Goal: Find specific page/section: Find specific page/section

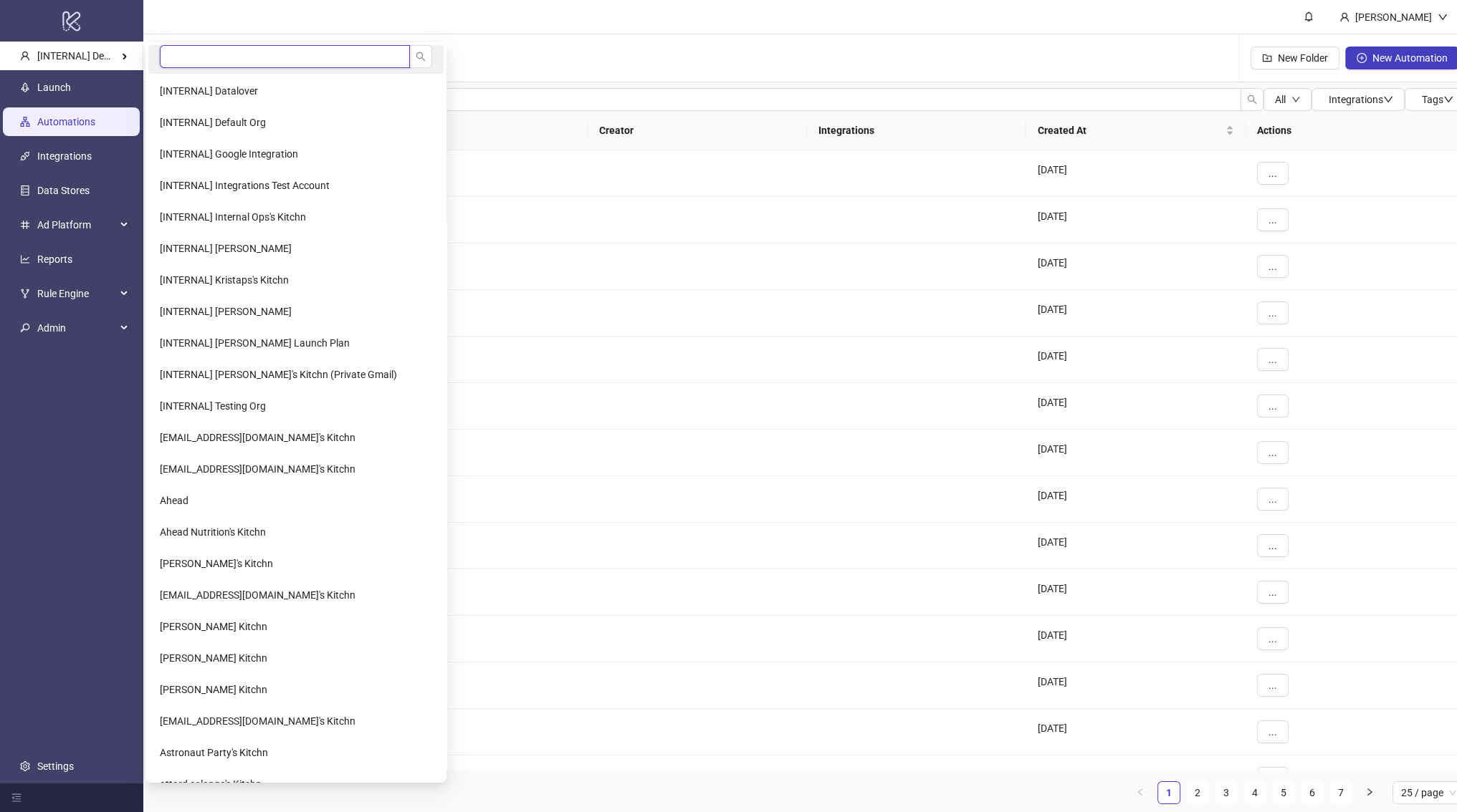
click at [173, 57] on input "search" at bounding box center [285, 56] width 250 height 23
type input "******"
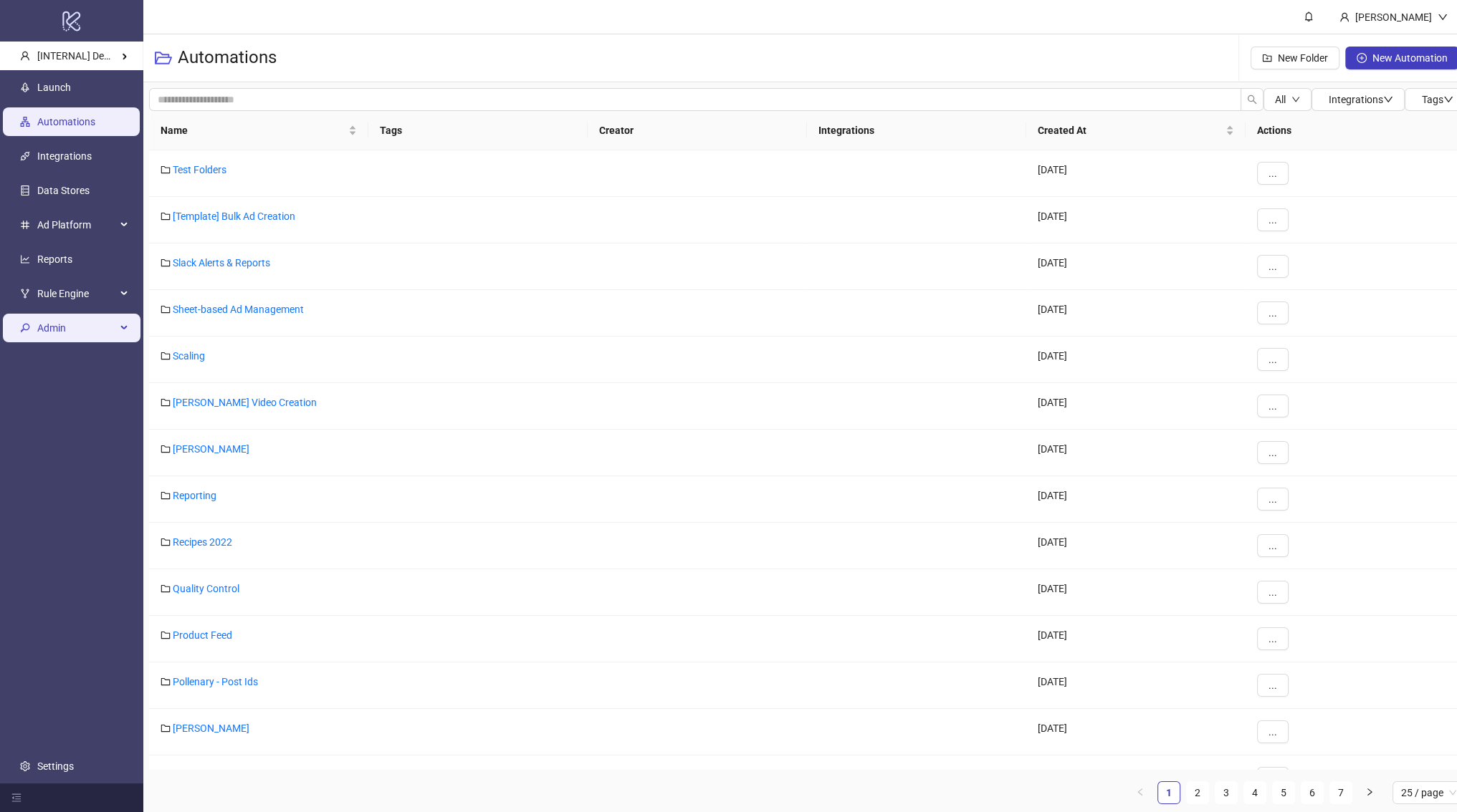
click at [43, 331] on span "Admin" at bounding box center [77, 327] width 79 height 29
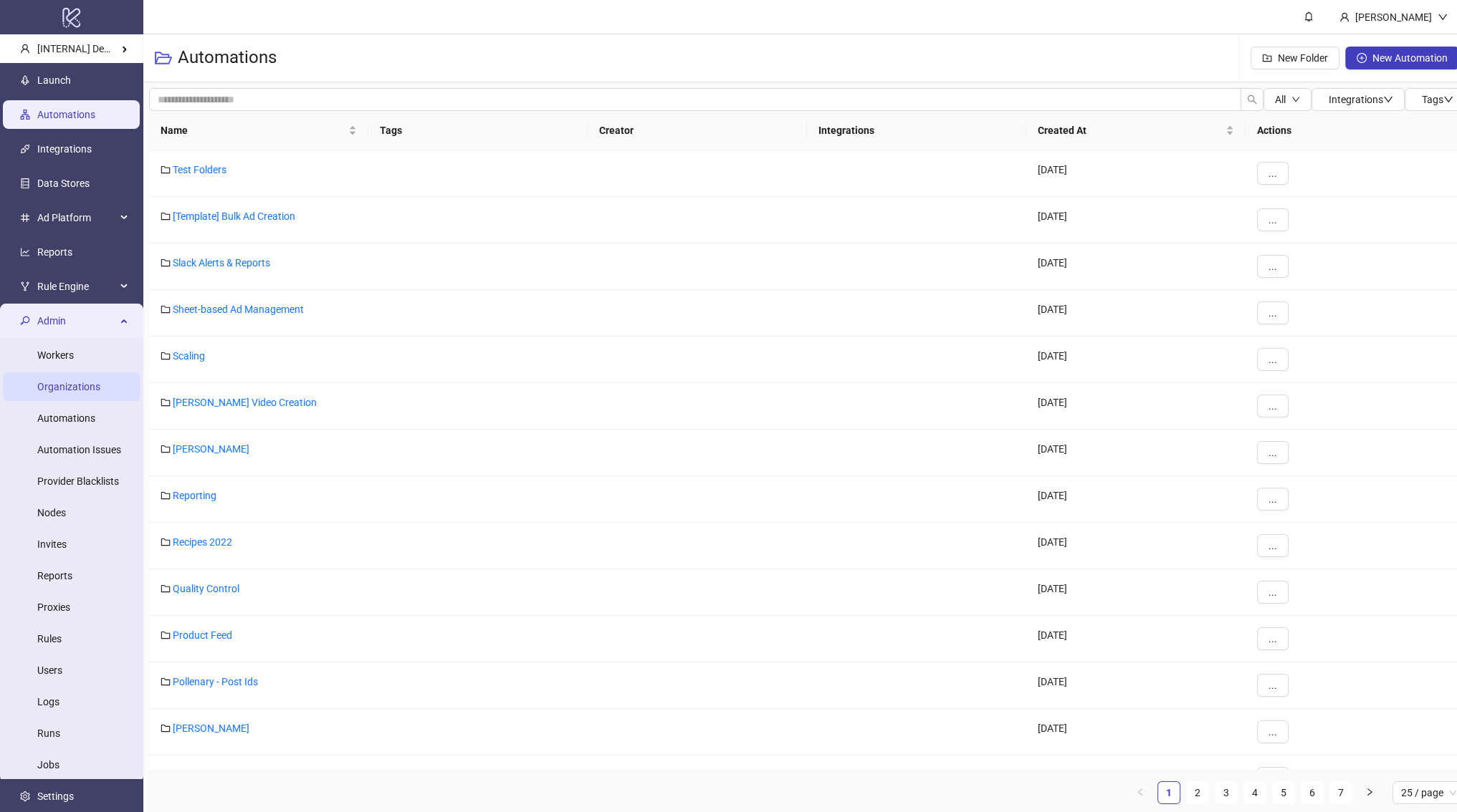
click at [75, 386] on link "Organizations" at bounding box center [69, 387] width 63 height 12
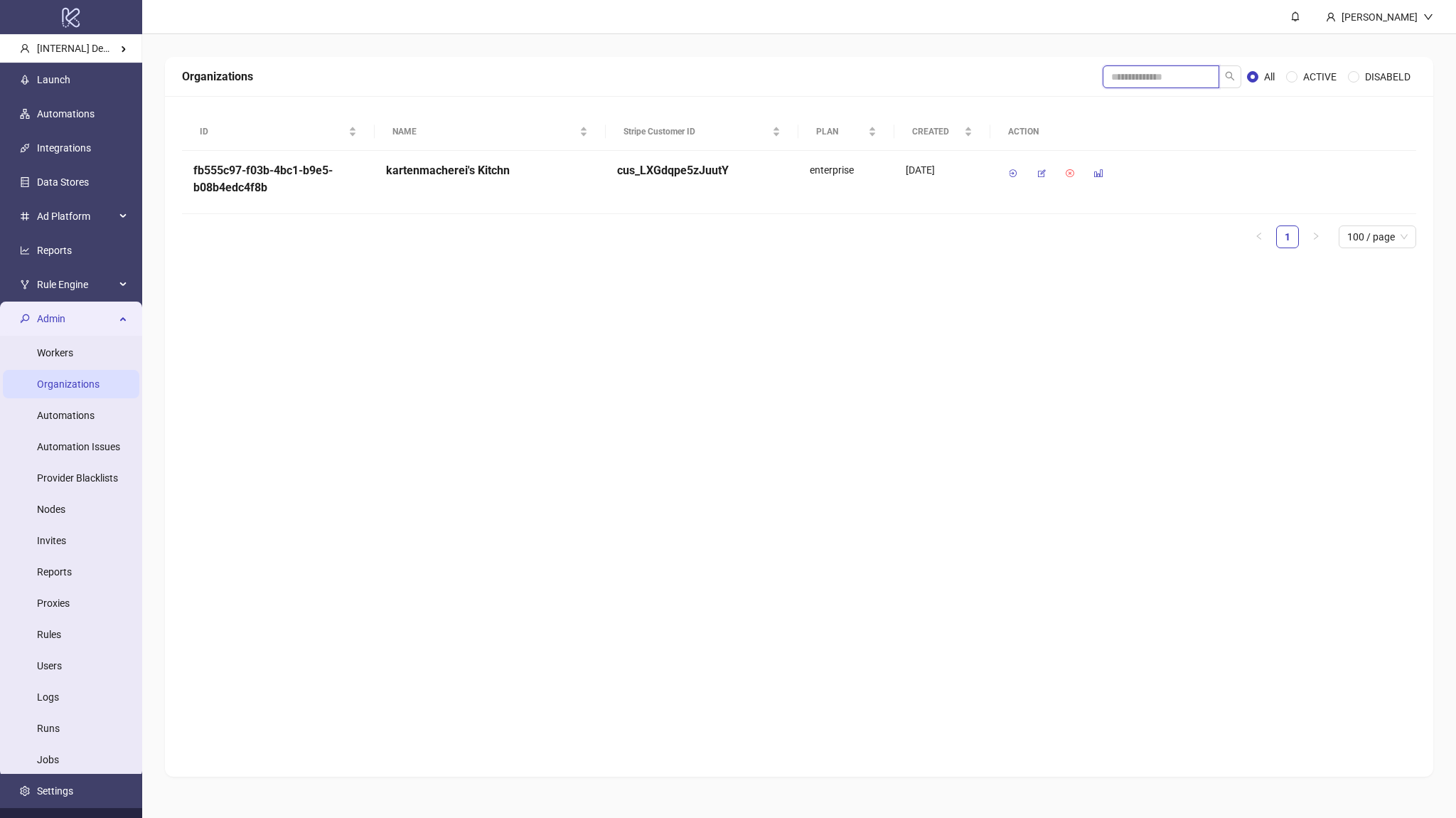
click at [1121, 79] on input "search" at bounding box center [1160, 77] width 117 height 23
click at [1045, 174] on icon "button" at bounding box center [1042, 174] width 10 height 10
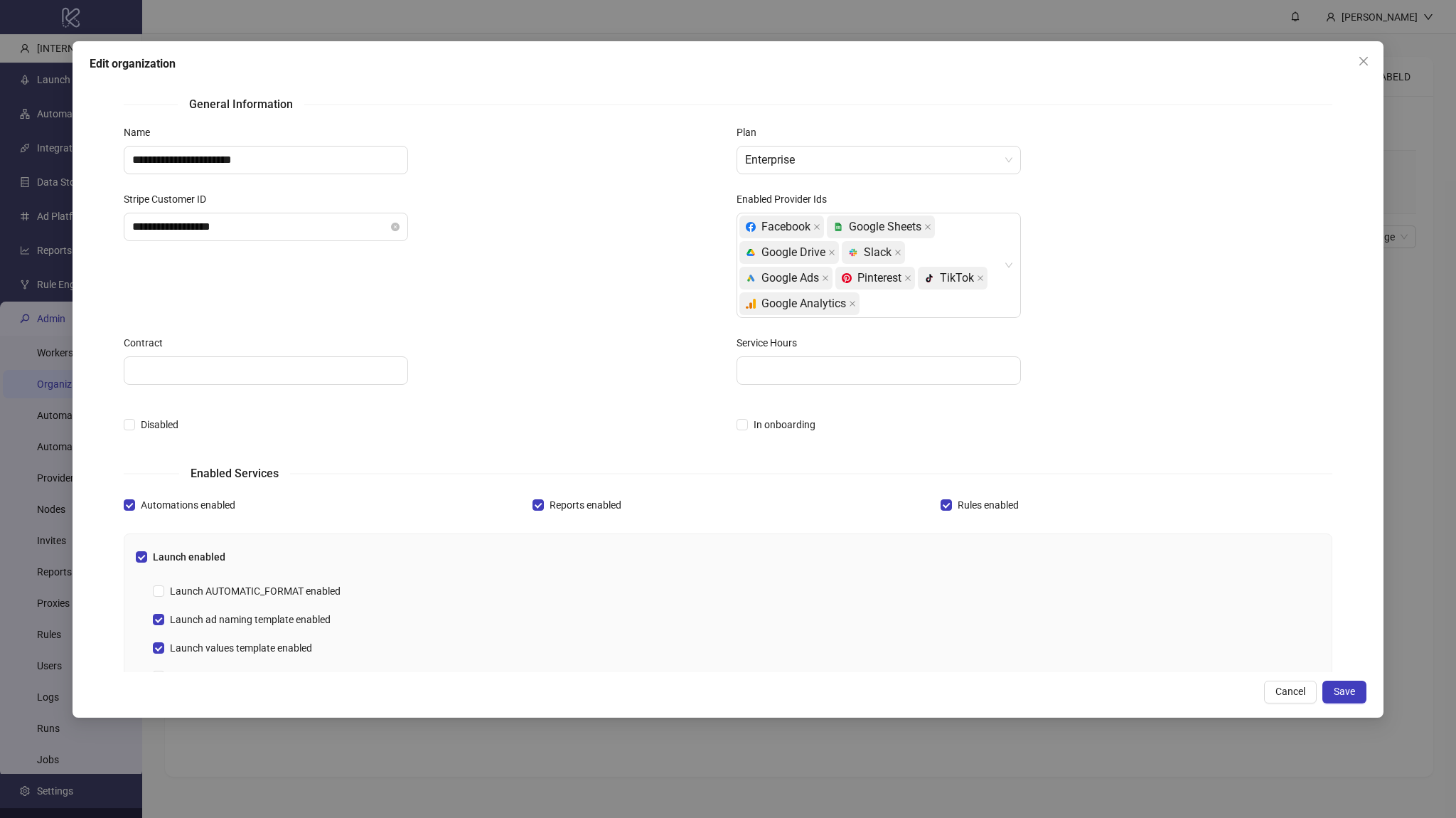
scroll to position [171, 0]
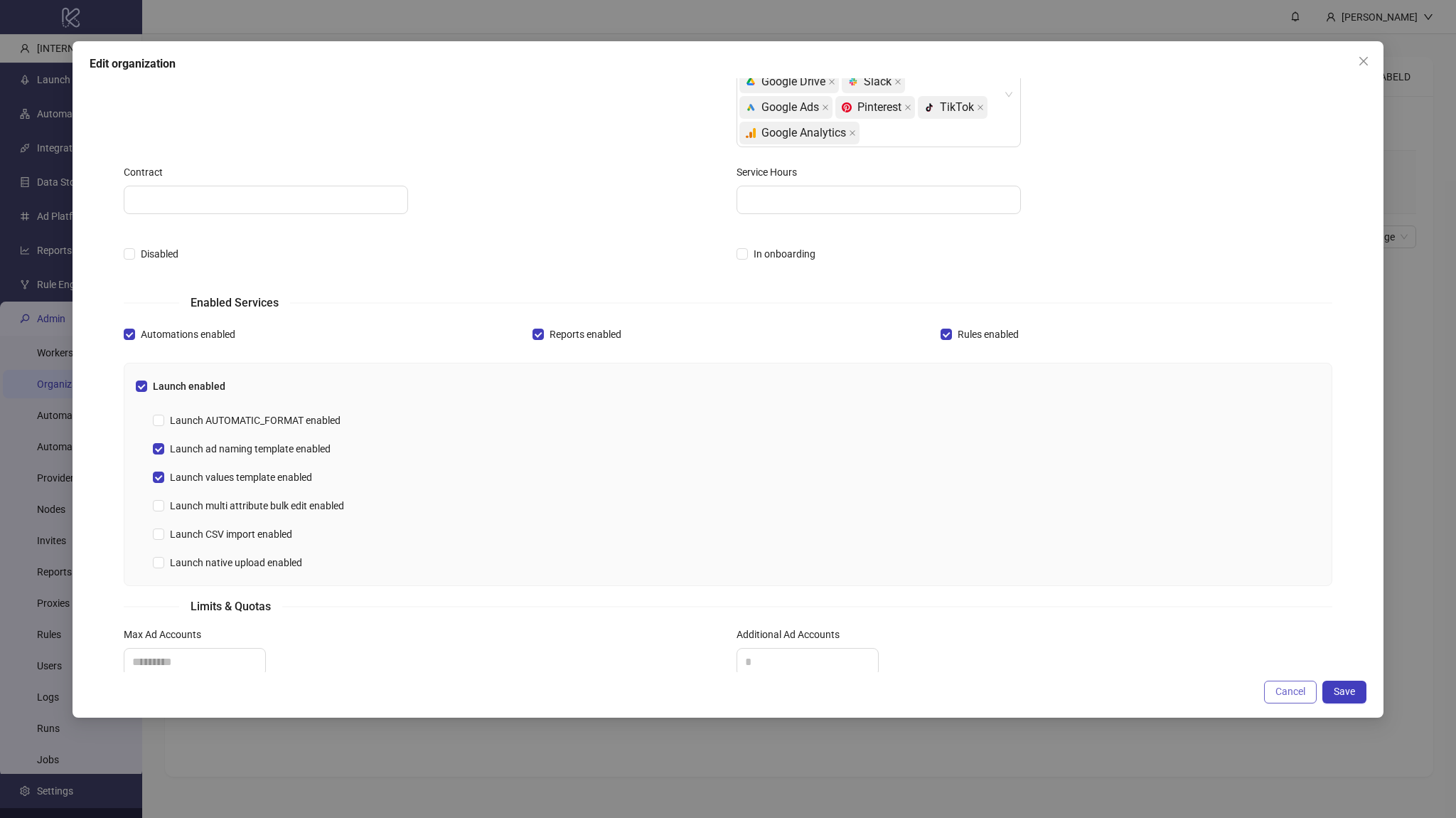
click at [1298, 682] on button "Cancel" at bounding box center [1291, 691] width 53 height 23
